Goal: Communication & Community: Answer question/provide support

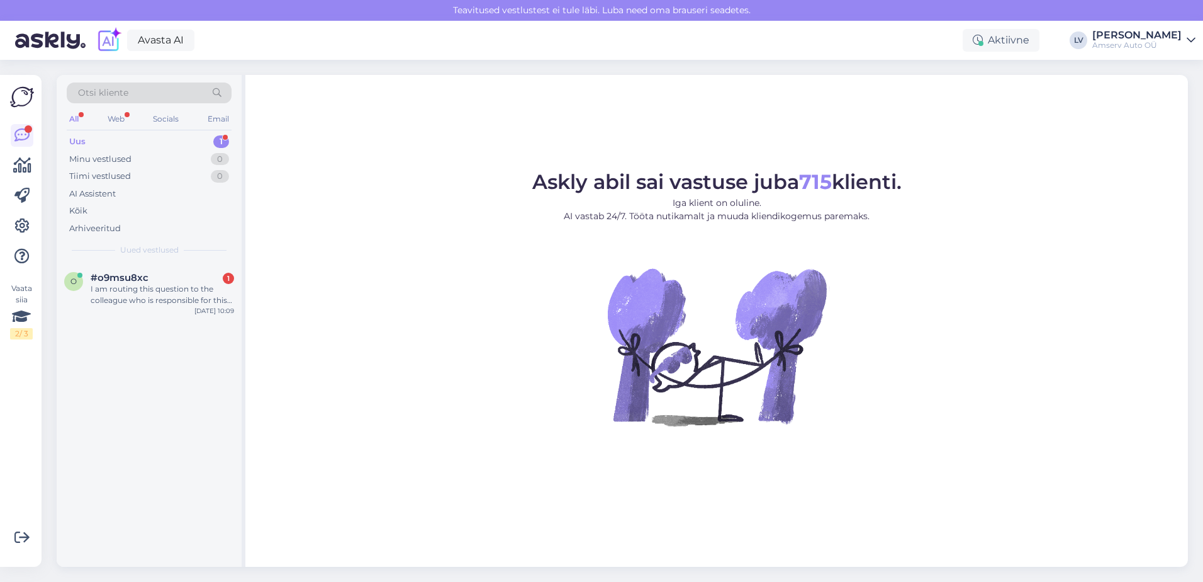
click at [205, 140] on div "Uus 1" at bounding box center [149, 142] width 165 height 18
click at [155, 279] on div "#o9msu8xc" at bounding box center [162, 277] width 143 height 11
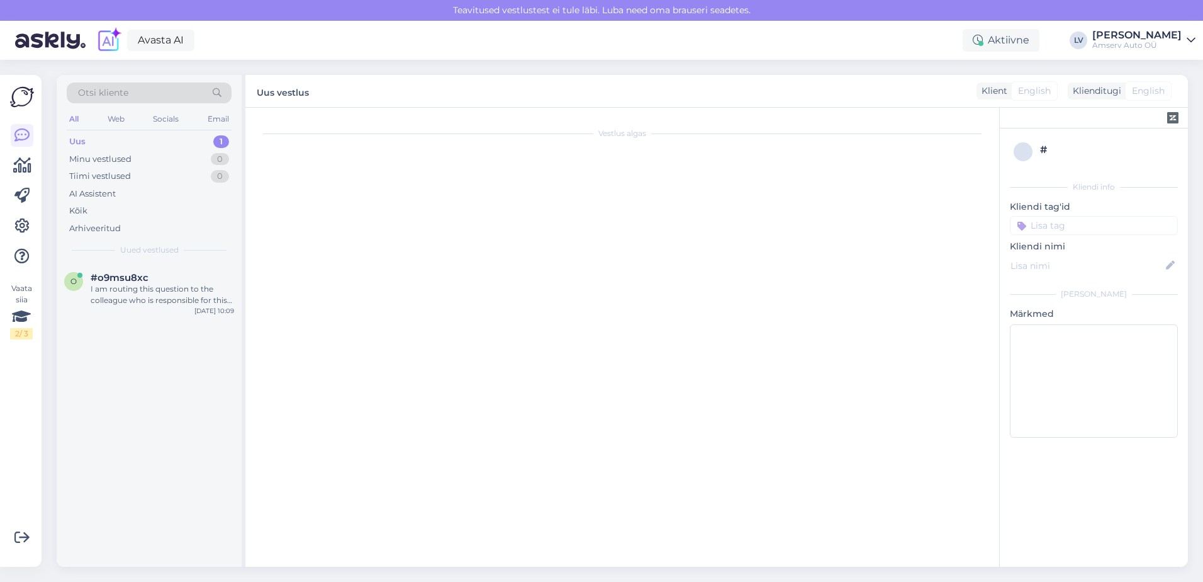
scroll to position [59, 0]
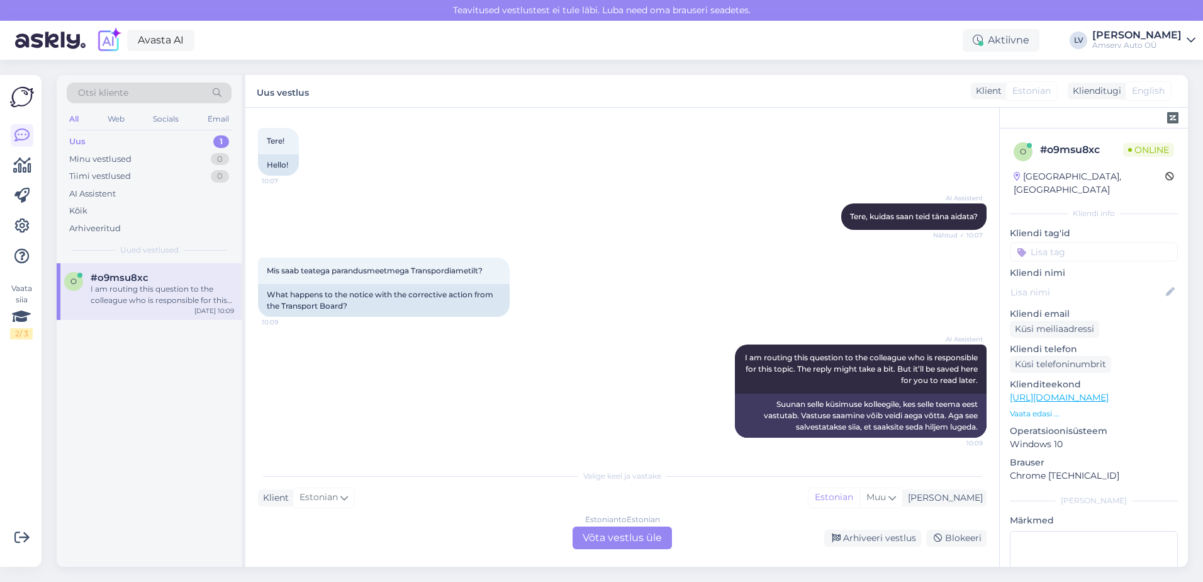
click at [614, 542] on div "Estonian to Estonian Võta vestlus üle" at bounding box center [622, 537] width 99 height 23
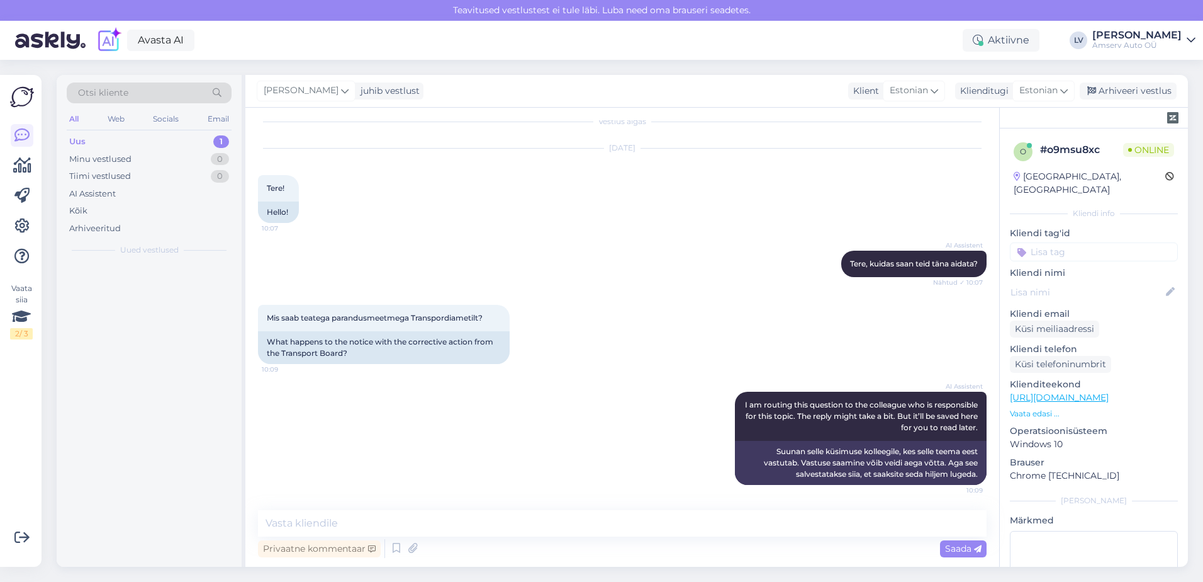
scroll to position [12, 0]
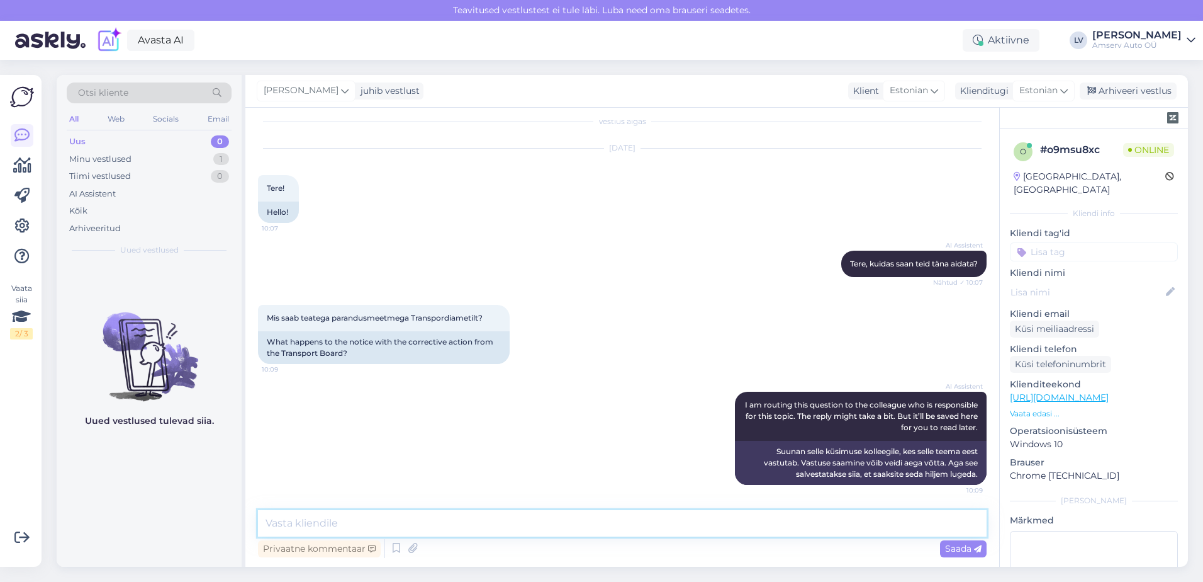
click at [363, 531] on textarea at bounding box center [622, 523] width 729 height 26
type textarea "Tere"
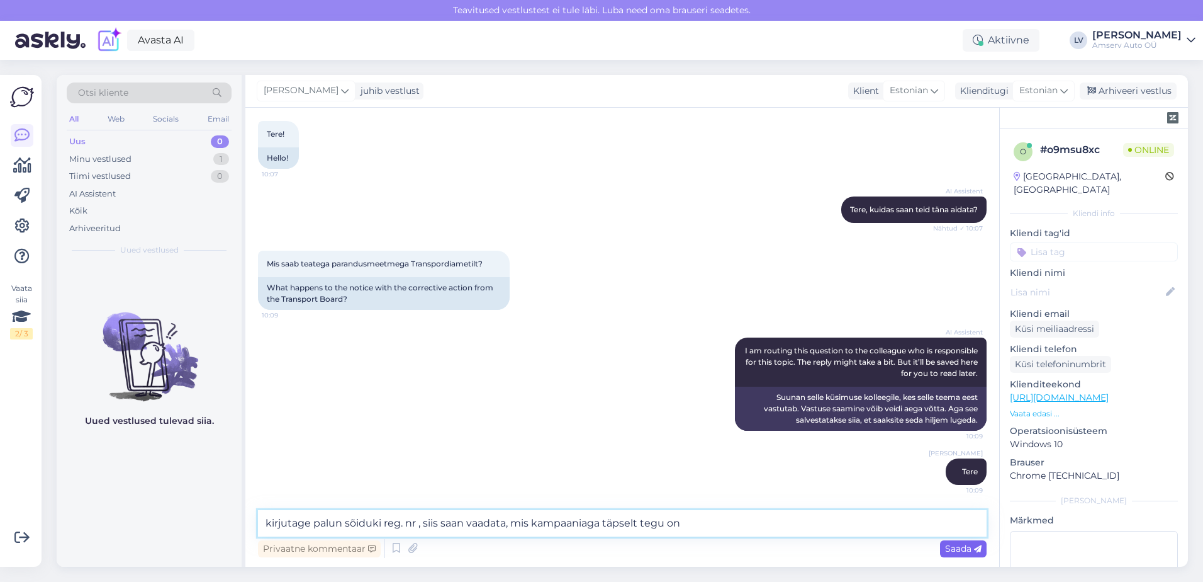
type textarea "kirjutage palun sõiduki reg. nr , siis saan vaadata, mis kampaaniaga täpselt te…"
click at [950, 549] on span "Saada" at bounding box center [963, 548] width 37 height 11
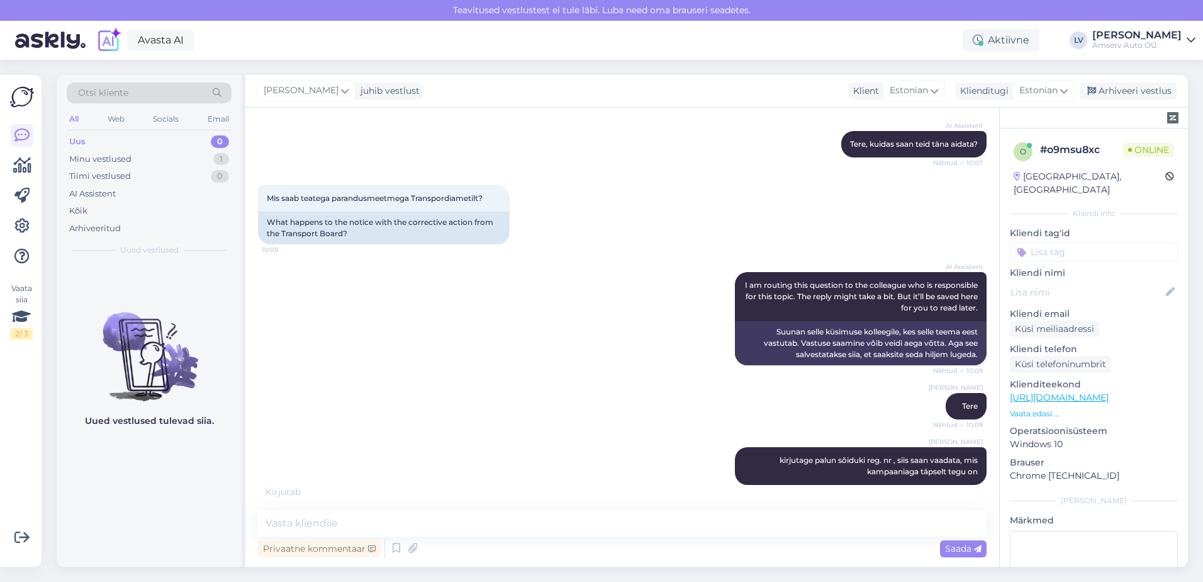
scroll to position [197, 0]
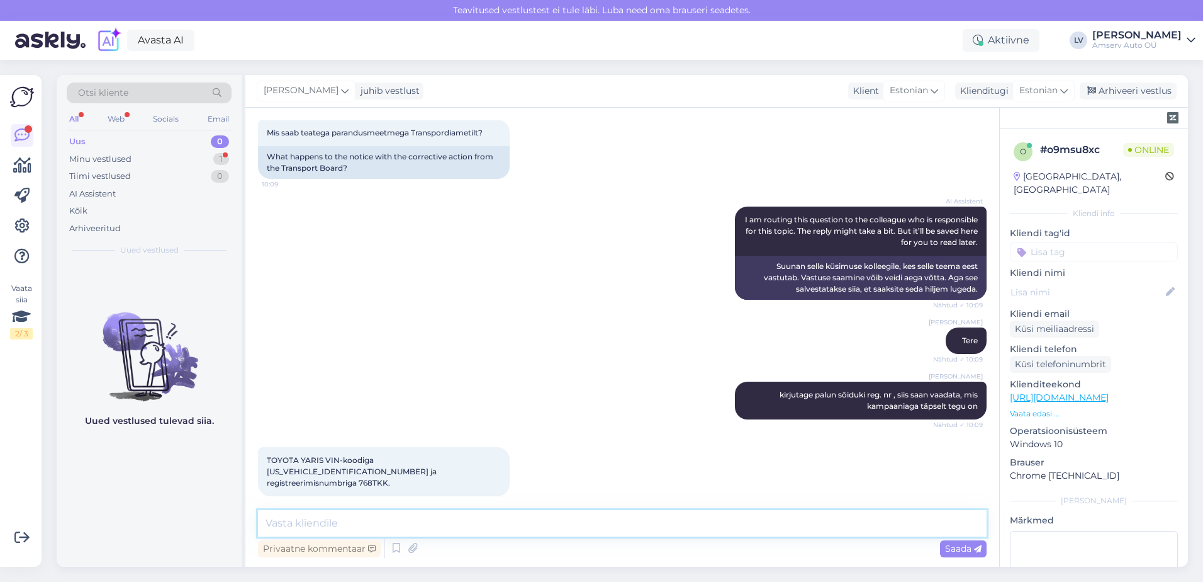
click at [460, 534] on textarea at bounding box center [622, 523] width 729 height 26
type textarea "üks hetk, ma uurin"
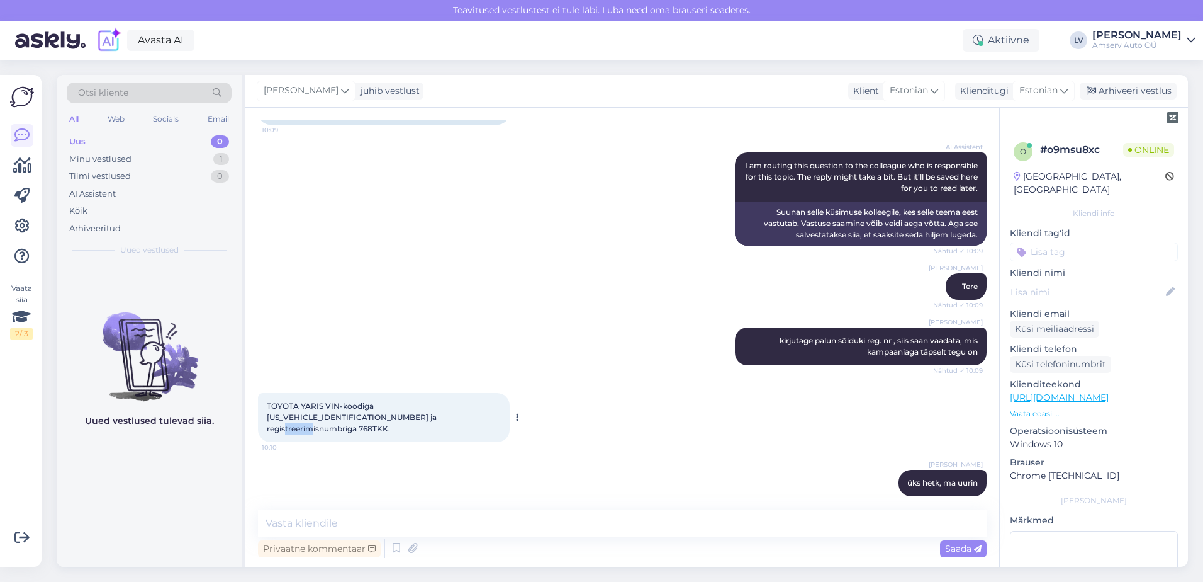
drag, startPoint x: 386, startPoint y: 414, endPoint x: 359, endPoint y: 417, distance: 27.8
click at [357, 417] on span "TOYOTA YARIS VIN-koodiga [US_VEHICLE_IDENTIFICATION_NUMBER] ja registreerimisnu…" at bounding box center [353, 417] width 172 height 32
drag, startPoint x: 359, startPoint y: 417, endPoint x: 367, endPoint y: 419, distance: 8.6
copy span "768TKK"
click at [313, 521] on textarea at bounding box center [622, 523] width 729 height 26
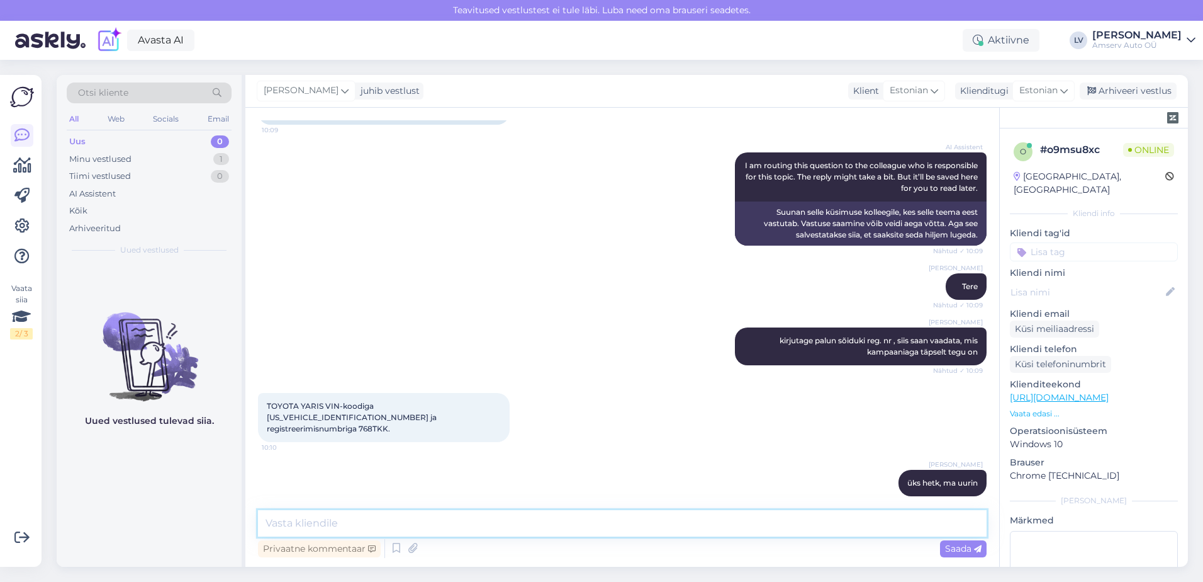
click at [330, 526] on textarea at bounding box center [622, 523] width 729 height 26
drag, startPoint x: 472, startPoint y: 524, endPoint x: 957, endPoint y: 509, distance: 484.9
click at [481, 524] on textarea "Kaasistuja turvapadja parandusmeede." at bounding box center [622, 523] width 729 height 26
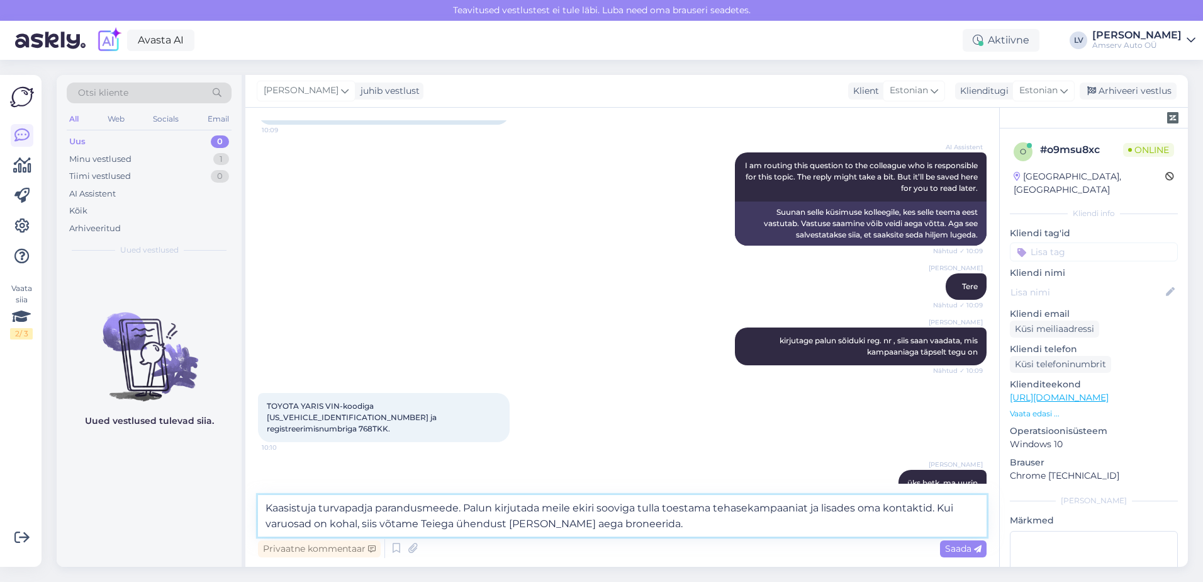
type textarea "Kaasistuja turvapadja parandusmeede. Palun kirjutada meile ekiri sooviga tulla …"
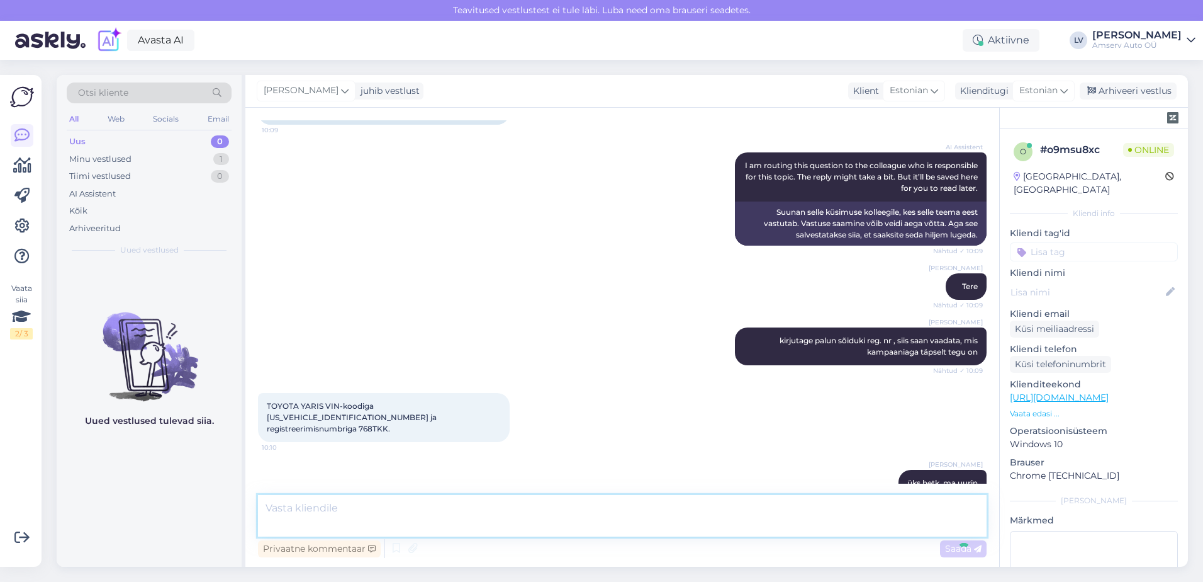
scroll to position [339, 0]
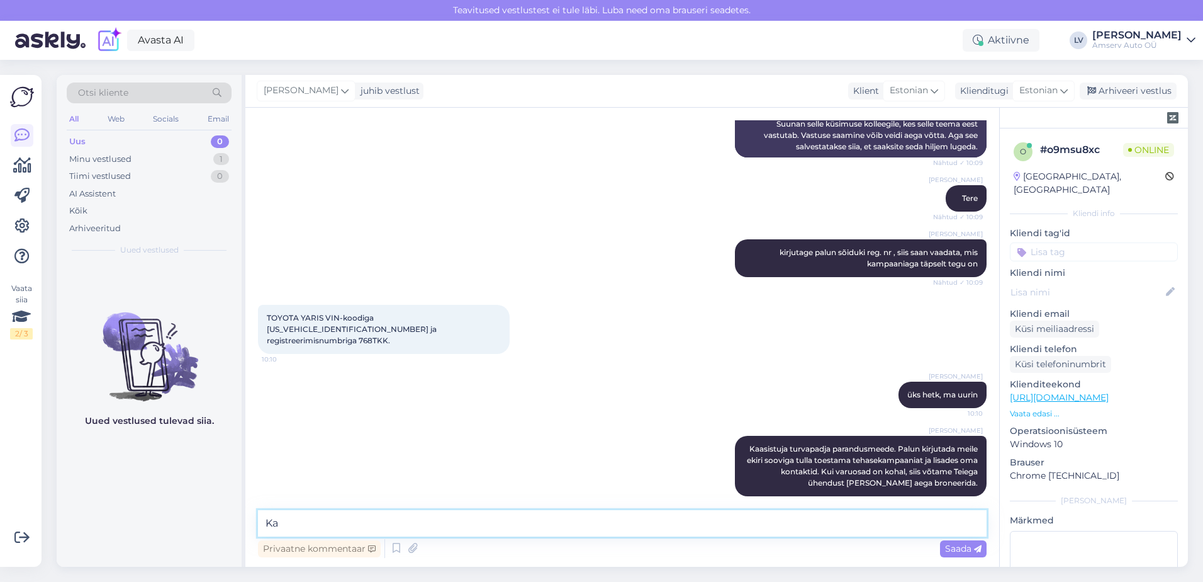
type textarea "K"
type textarea "i"
type textarea "Mis linna esindus kõige paremini sobiks Teile?"
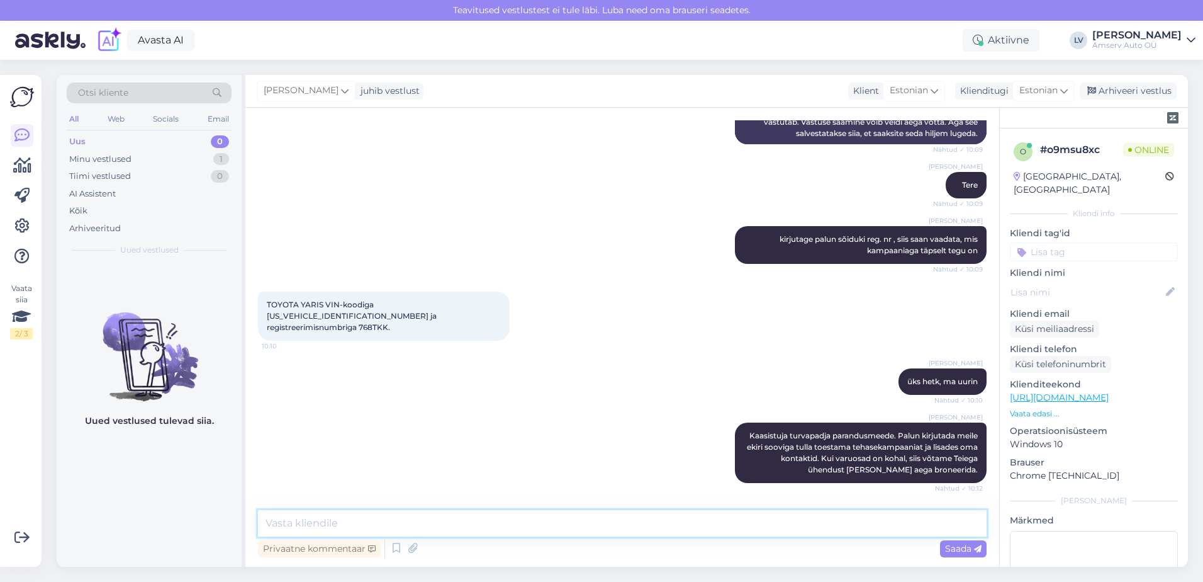
scroll to position [393, 0]
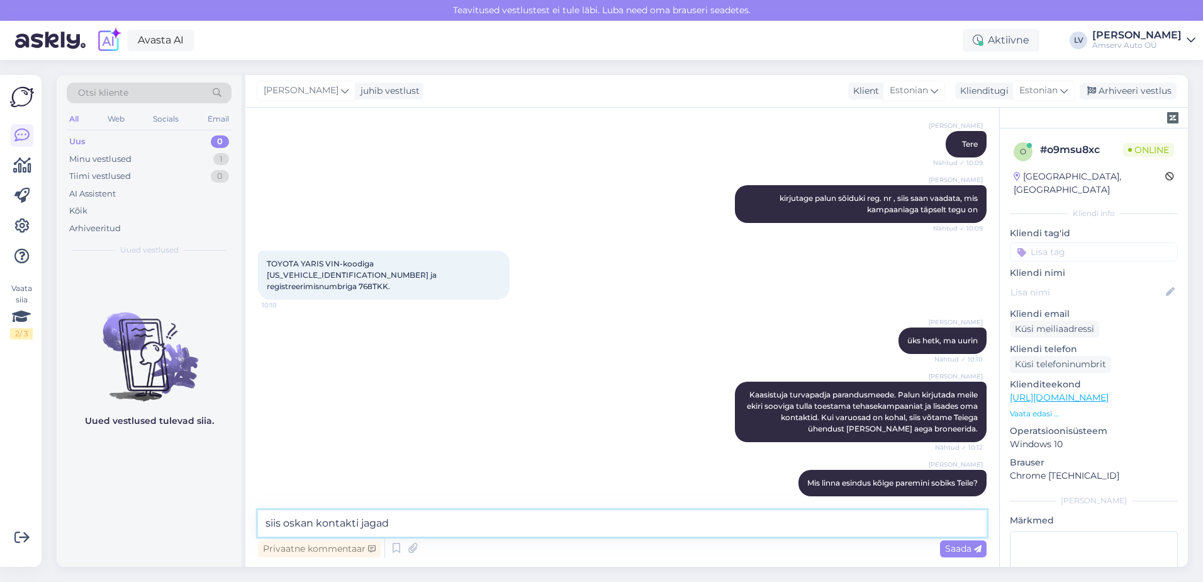
type textarea "siis oskan kontakti jagada"
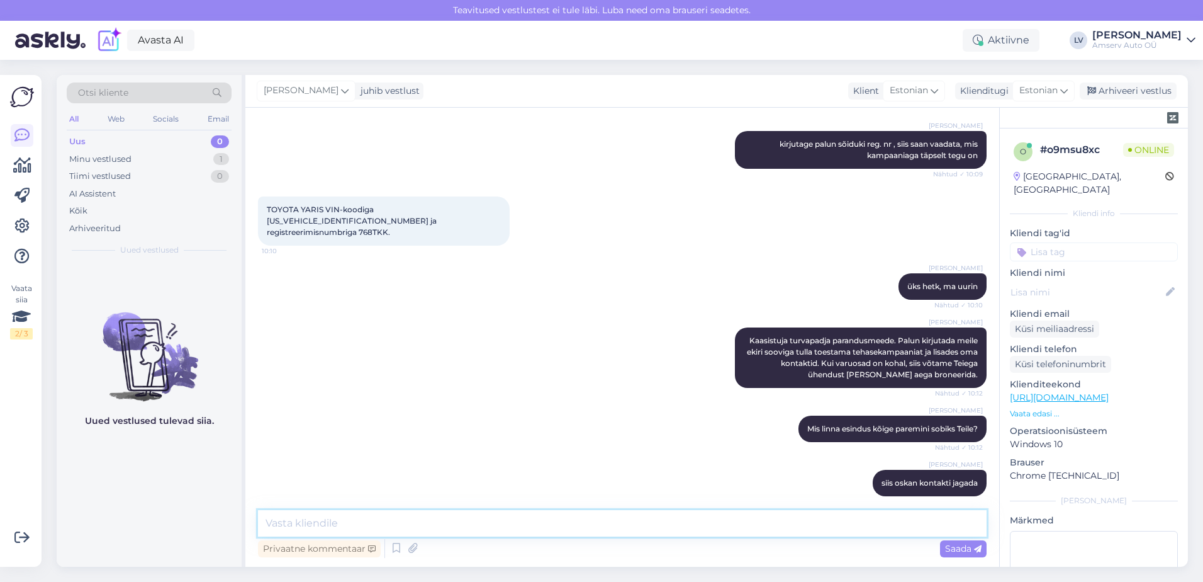
scroll to position [502, 0]
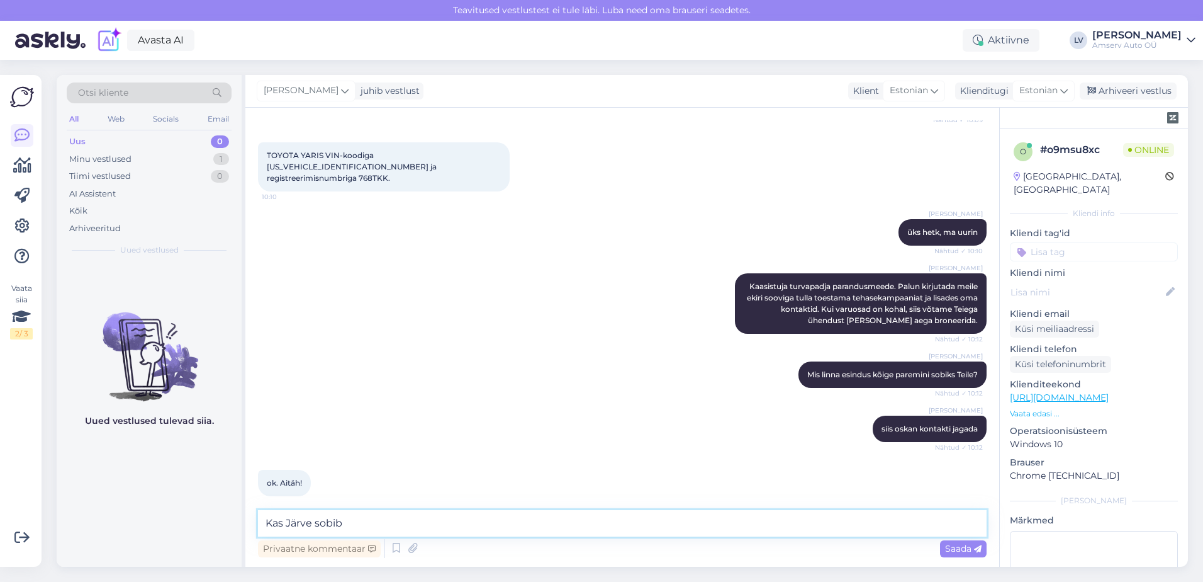
type textarea "Kas Järve sobib?"
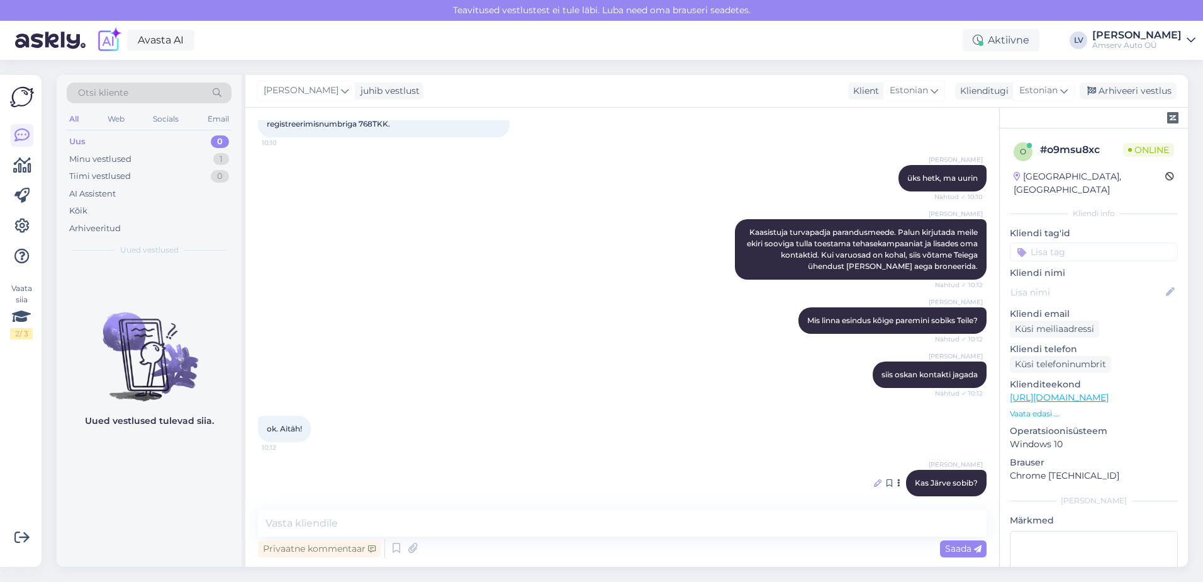
click at [874, 479] on icon at bounding box center [878, 483] width 8 height 8
drag, startPoint x: 317, startPoint y: 460, endPoint x: 415, endPoint y: 443, distance: 99.0
click at [318, 463] on textarea "Kas Järve sobib?" at bounding box center [622, 479] width 709 height 33
type textarea "Kas Järve esindus sobib?"
click at [936, 501] on div "Muuda" at bounding box center [950, 509] width 54 height 17
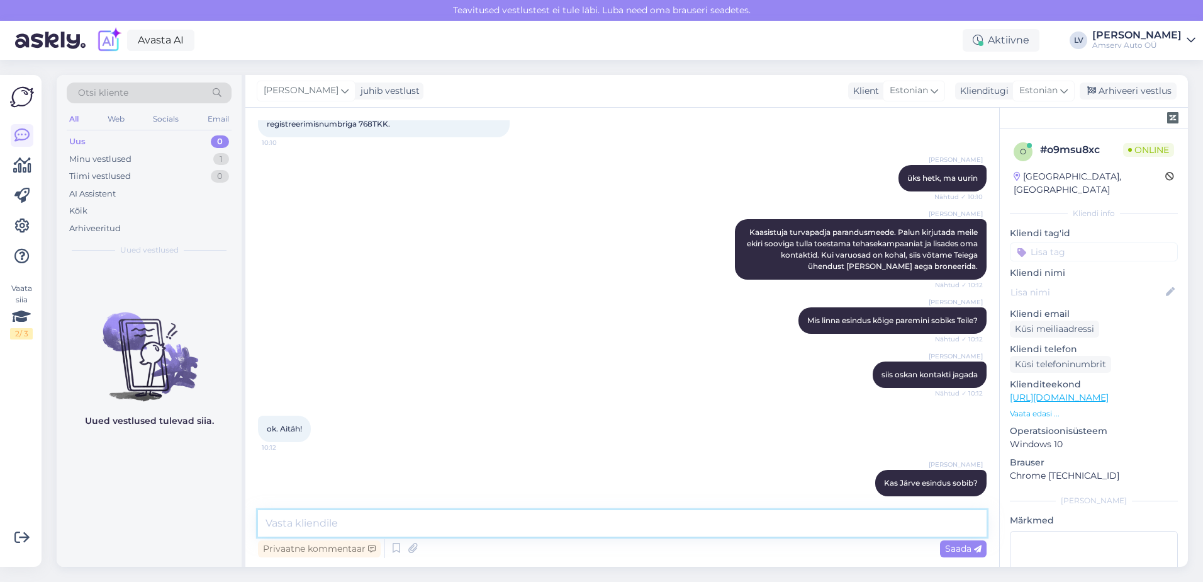
click at [521, 513] on textarea at bounding box center [622, 523] width 729 height 26
type textarea "V"
type textarea "Või [GEOGRAPHIC_DATA]?"
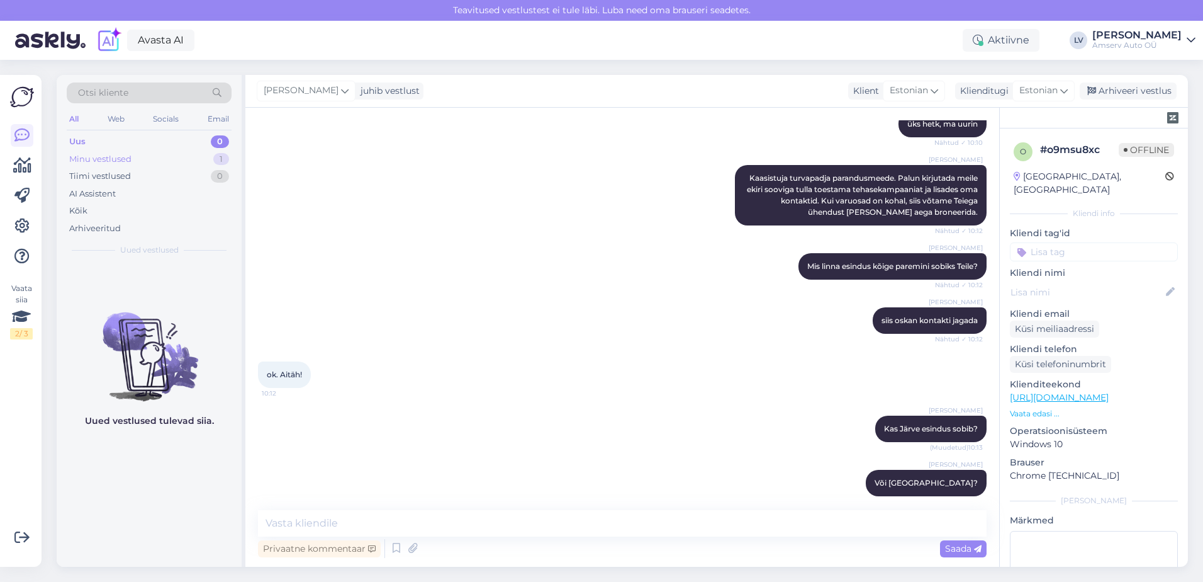
click at [120, 159] on div "Minu vestlused" at bounding box center [100, 159] width 62 height 13
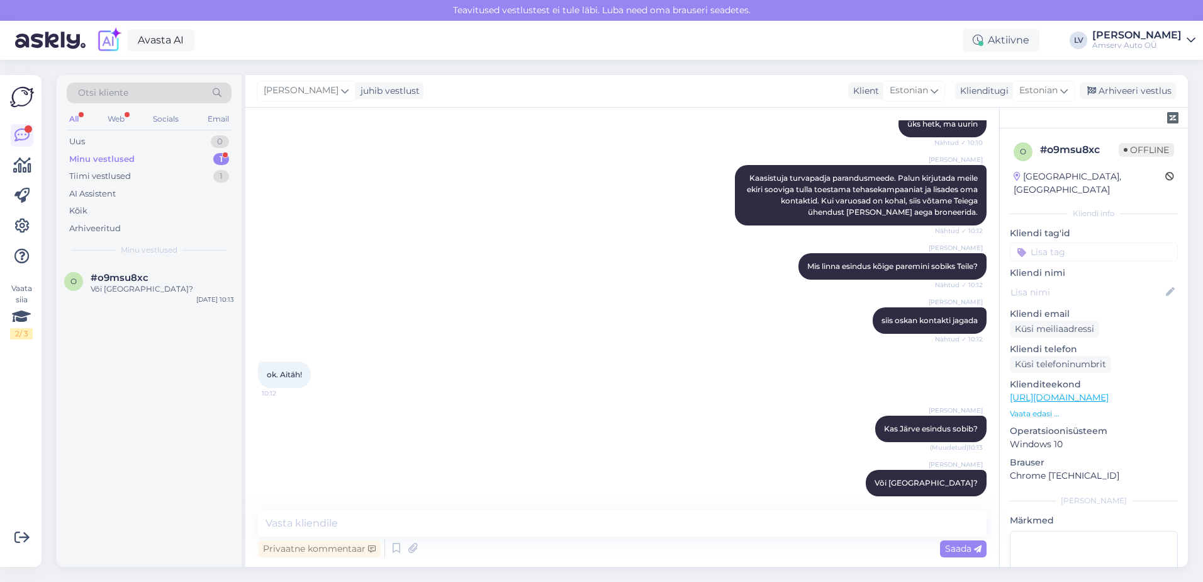
click at [134, 157] on div "Minu vestlused 1" at bounding box center [149, 159] width 165 height 18
click at [1075, 242] on input at bounding box center [1094, 251] width 168 height 19
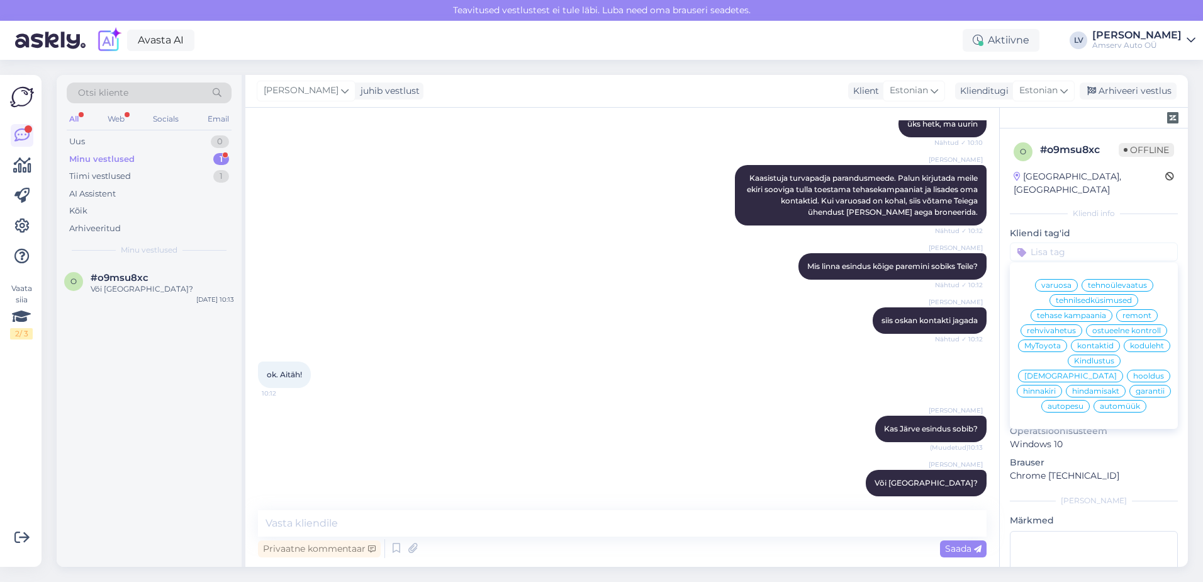
scroll to position [0, 0]
click at [1056, 281] on span "varuosa" at bounding box center [1057, 285] width 30 height 8
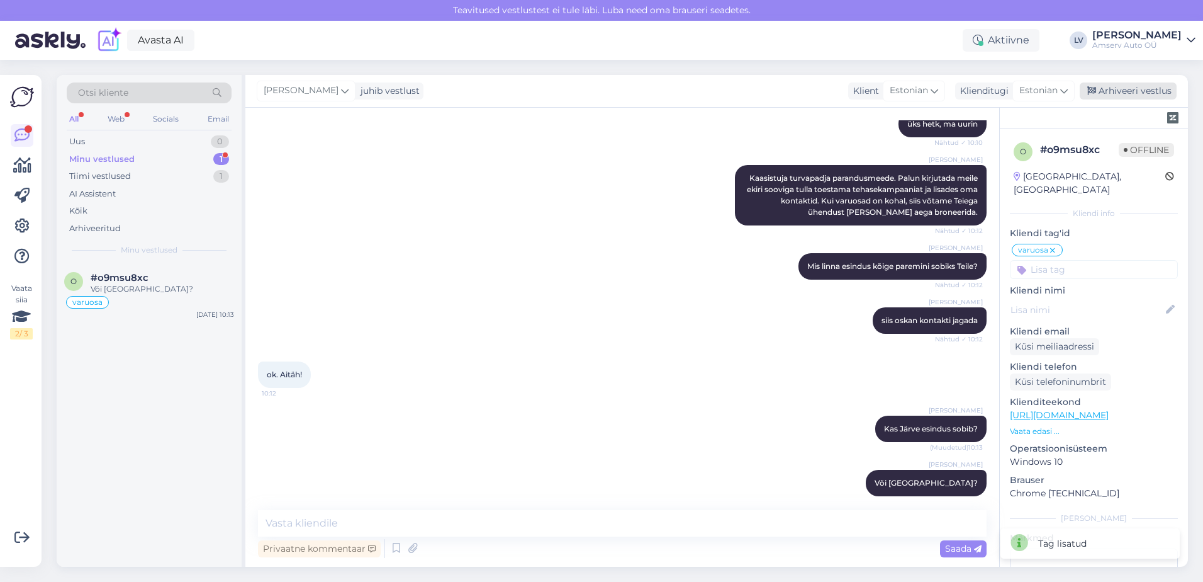
click at [1141, 89] on div "Arhiveeri vestlus" at bounding box center [1128, 90] width 97 height 17
